Goal: Information Seeking & Learning: Learn about a topic

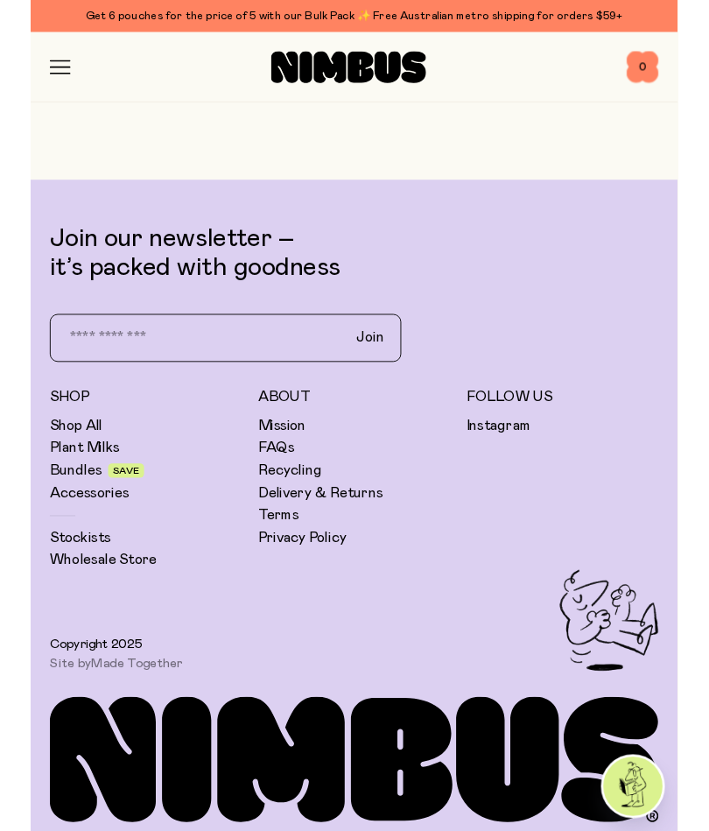
scroll to position [7486, 0]
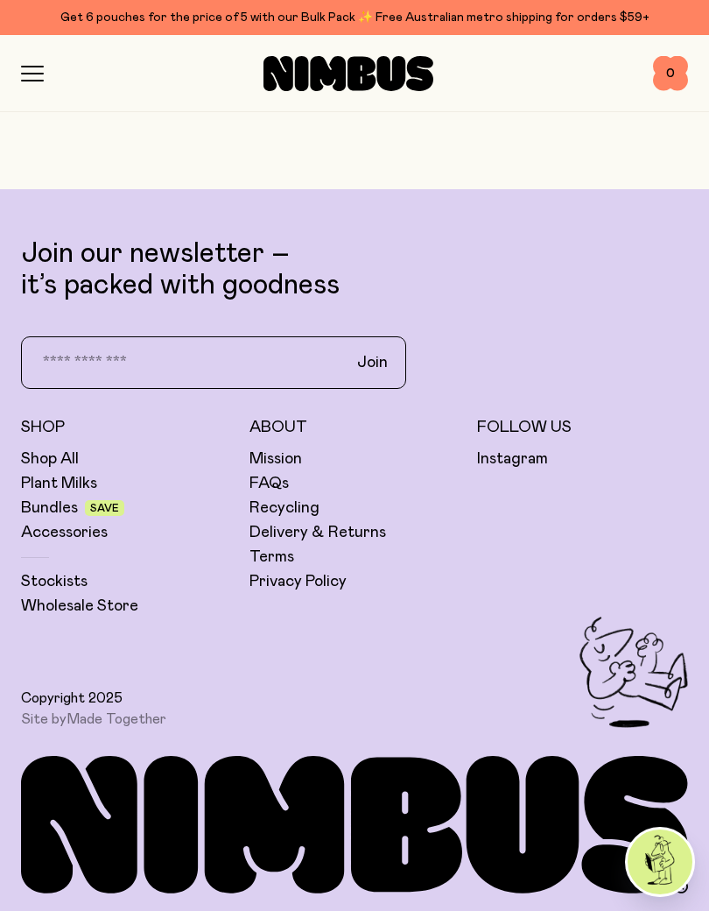
click at [50, 578] on link "Stockists" at bounding box center [54, 581] width 67 height 21
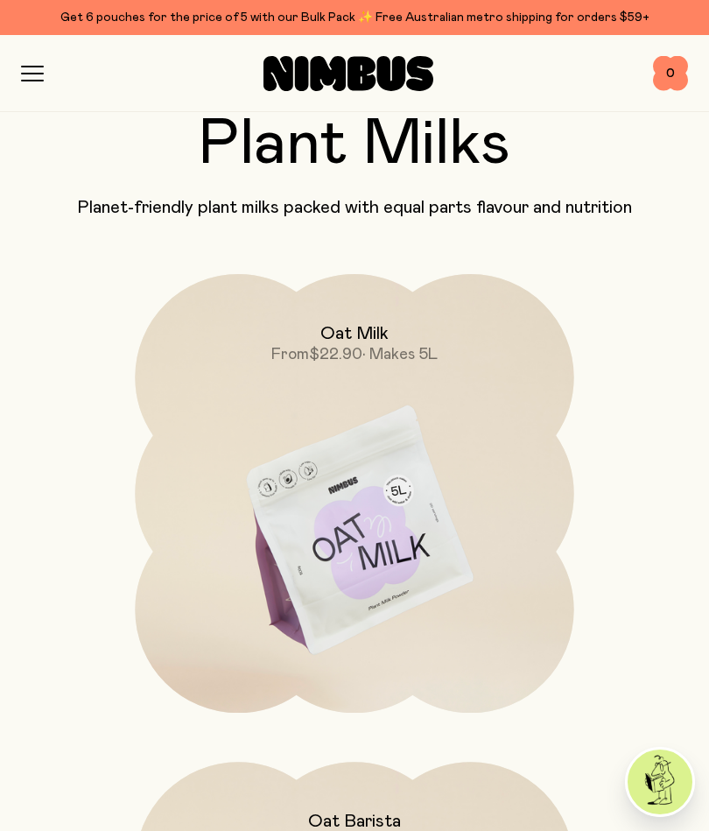
scroll to position [0, 0]
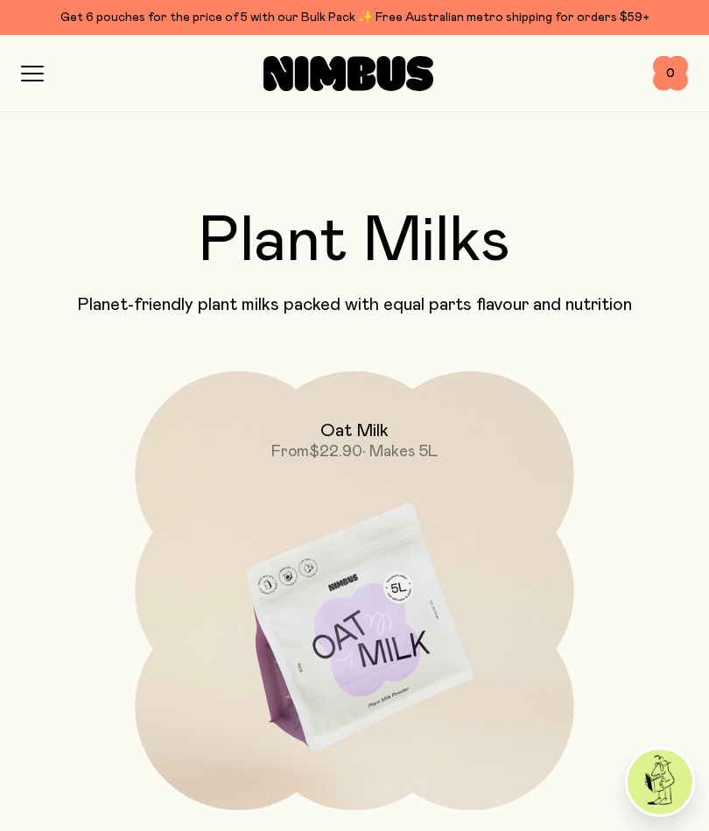
click at [29, 72] on icon "button" at bounding box center [32, 74] width 23 height 16
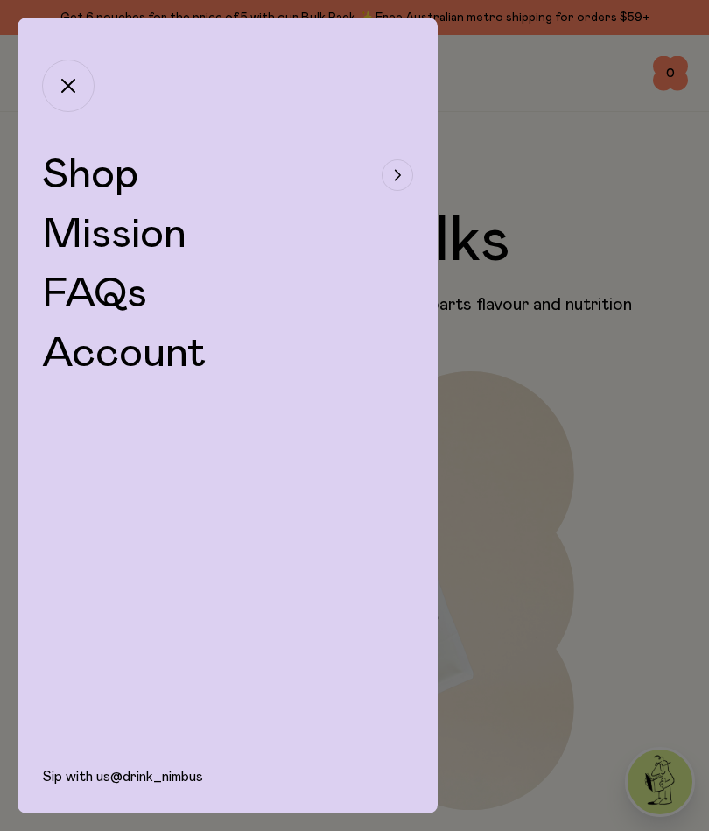
click at [120, 310] on link "FAQs" at bounding box center [94, 294] width 105 height 42
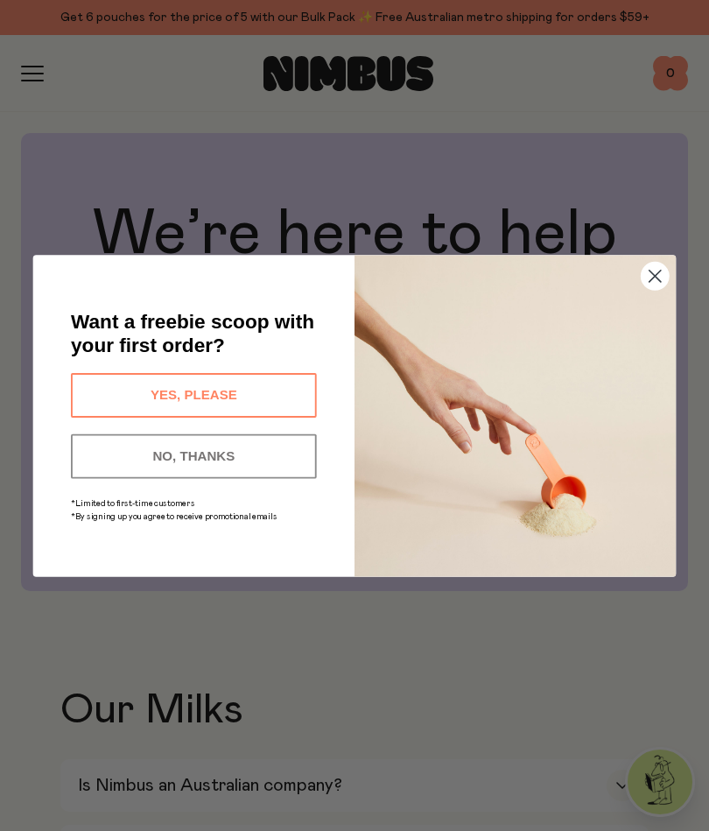
click at [661, 280] on circle "Close dialog" at bounding box center [655, 275] width 27 height 27
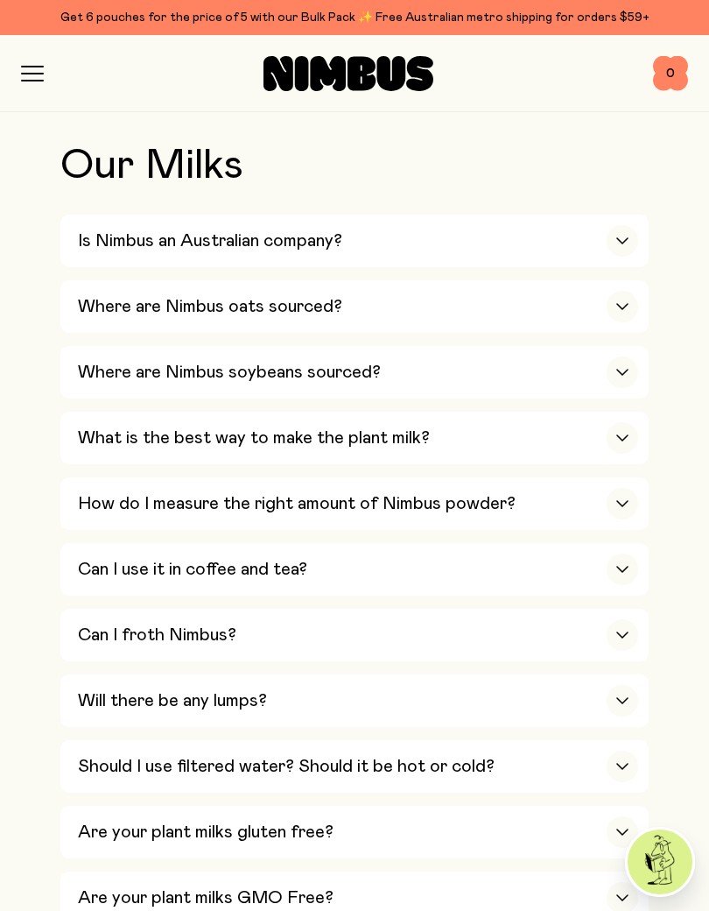
scroll to position [554, 0]
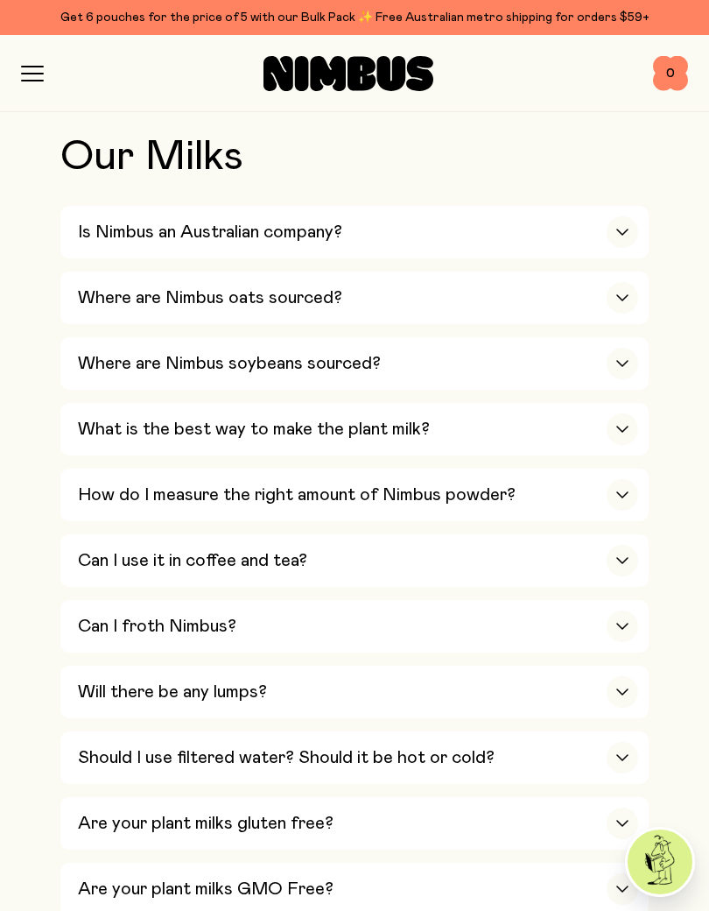
click at [616, 235] on icon "button" at bounding box center [623, 232] width 14 height 7
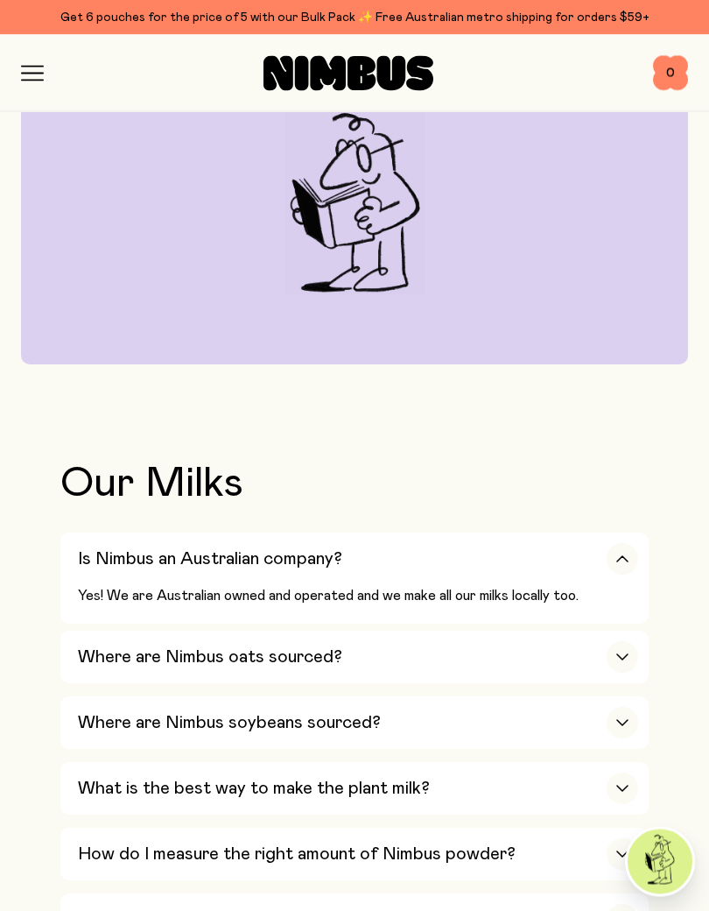
scroll to position [306, 0]
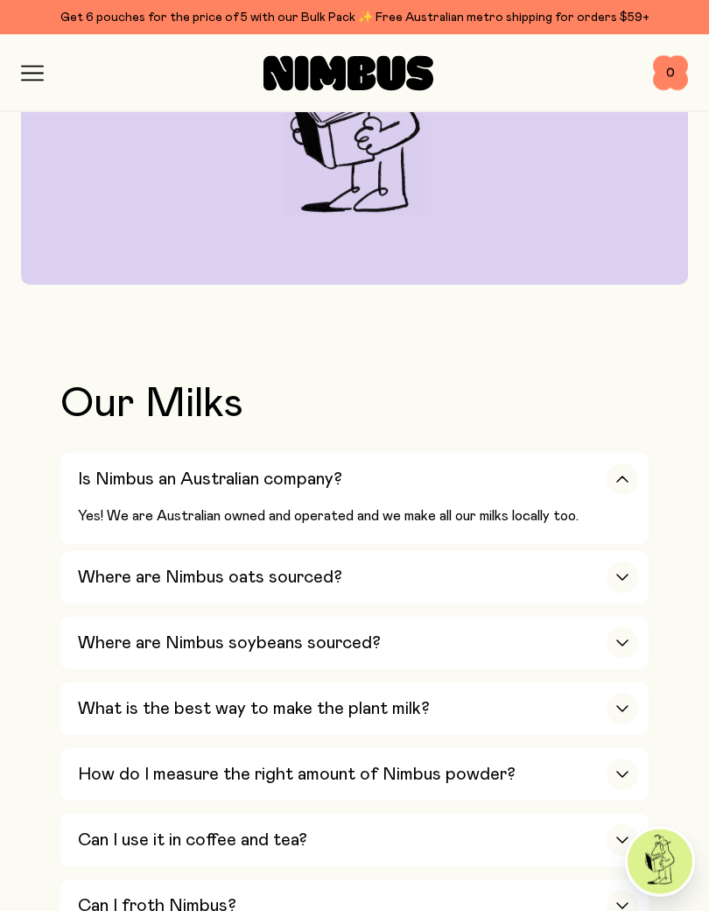
click at [356, 576] on div "Where are Nimbus oats sourced?" at bounding box center [358, 578] width 561 height 53
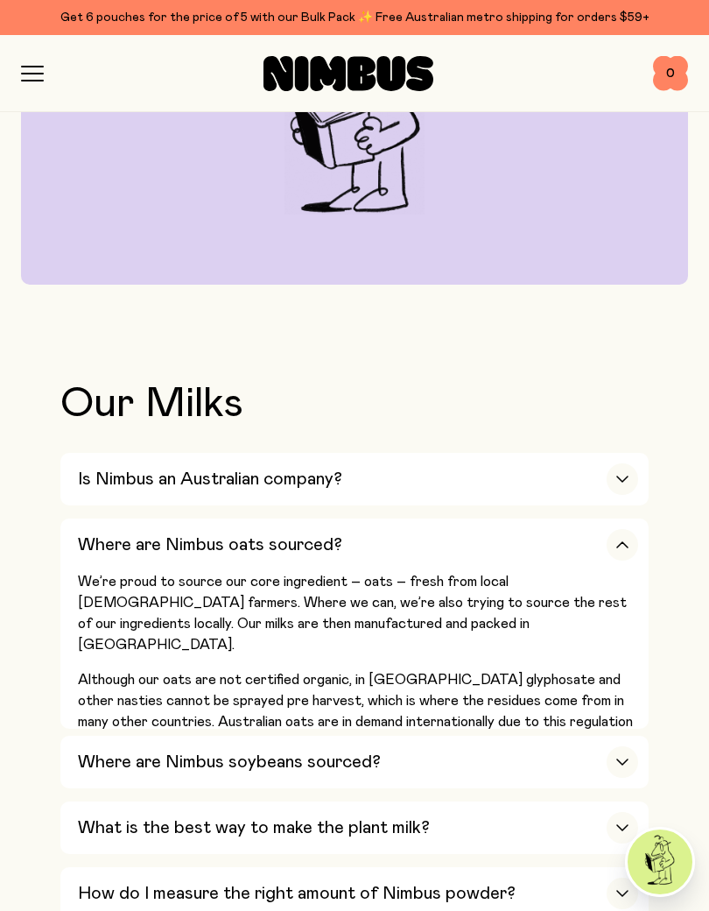
click at [243, 758] on h3 "Where are Nimbus soybeans sourced?" at bounding box center [229, 761] width 303 height 21
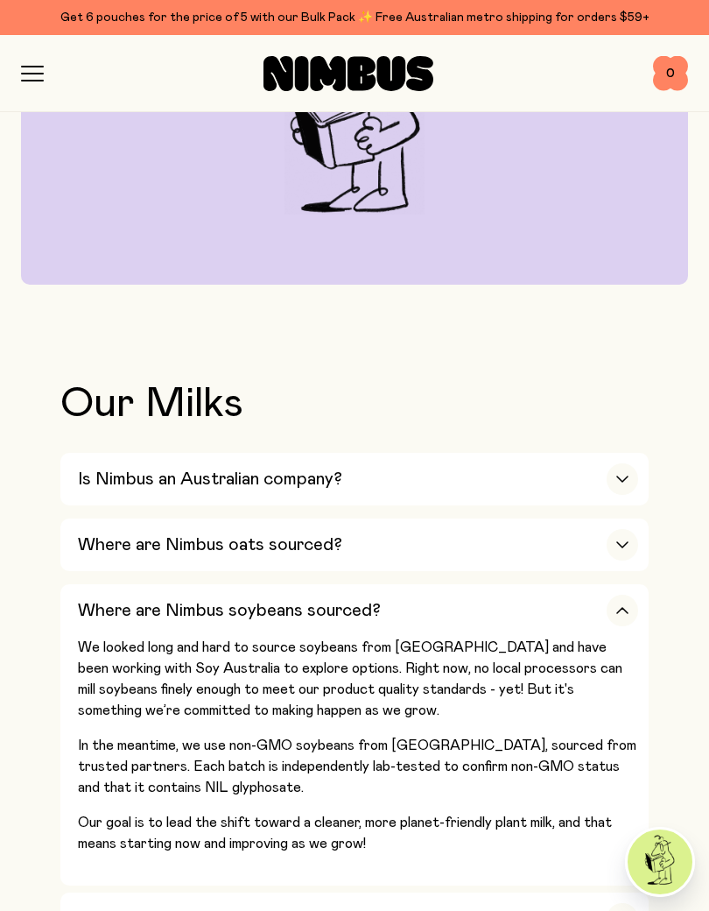
click at [610, 543] on div "button" at bounding box center [623, 545] width 32 height 32
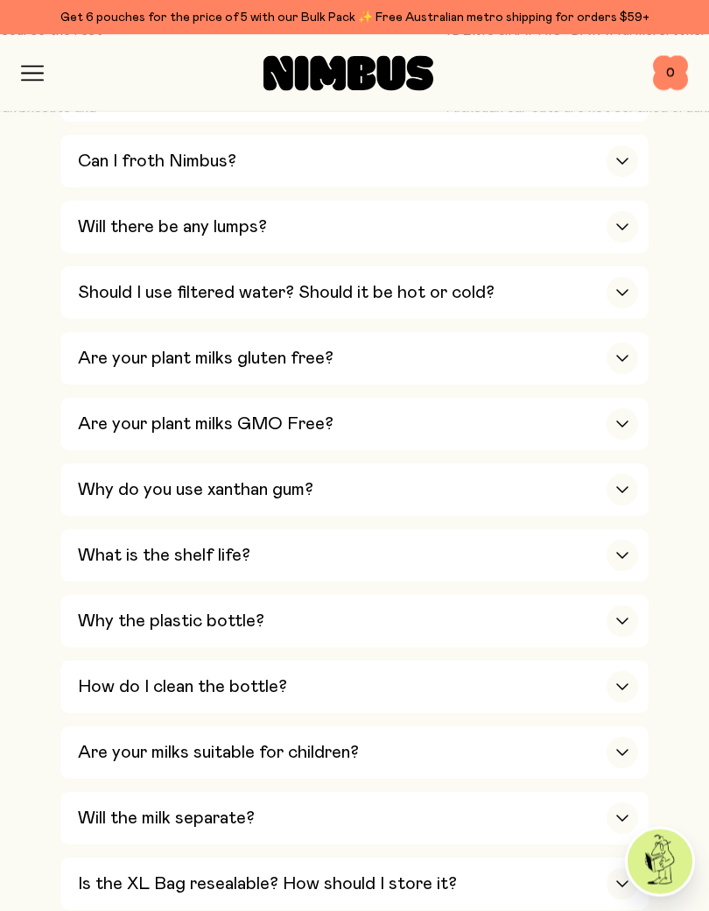
scroll to position [1171, 0]
click at [420, 791] on div "Will the milk separate?" at bounding box center [358, 817] width 561 height 53
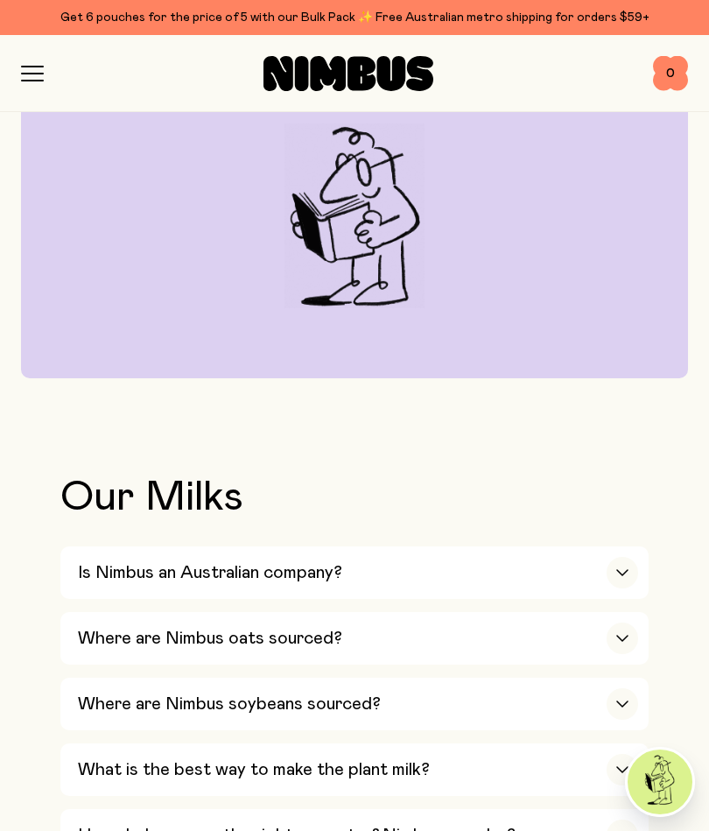
scroll to position [0, 0]
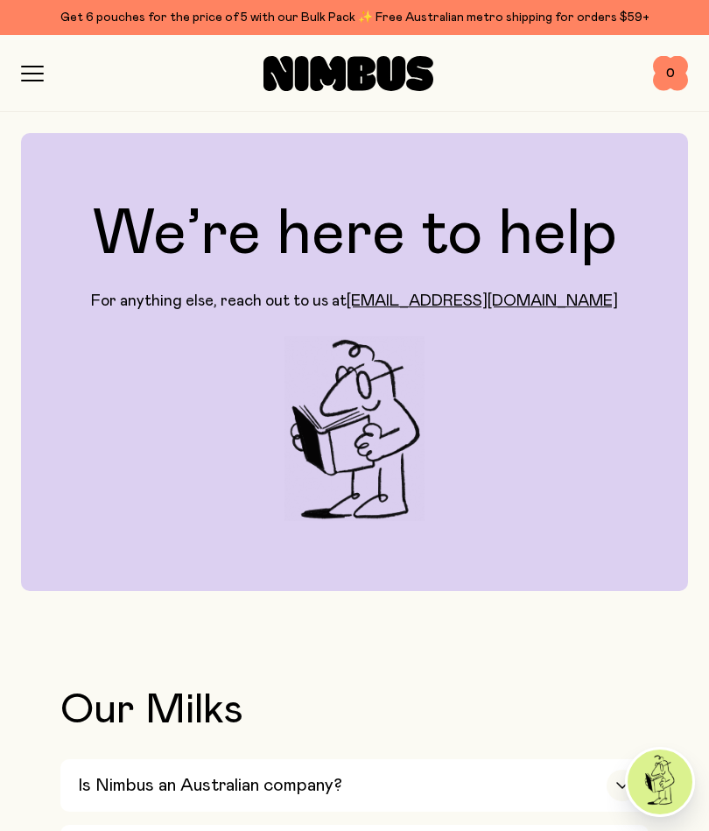
click at [217, 777] on h3 "Is Nimbus an Australian company?" at bounding box center [210, 785] width 264 height 21
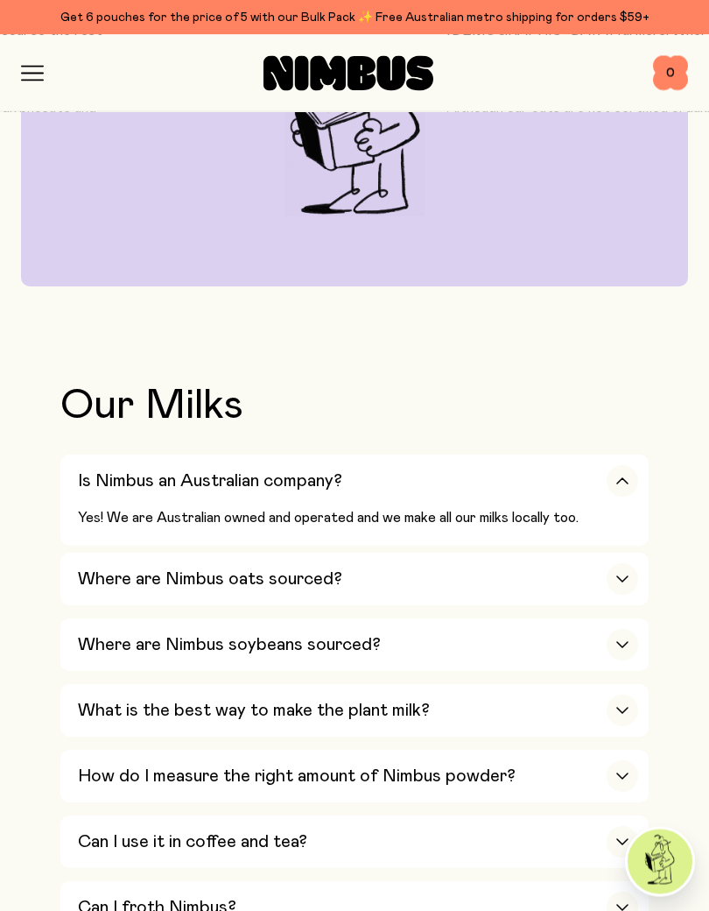
click at [363, 585] on div "Where are Nimbus oats sourced?" at bounding box center [358, 580] width 561 height 53
